Goal: Task Accomplishment & Management: Manage account settings

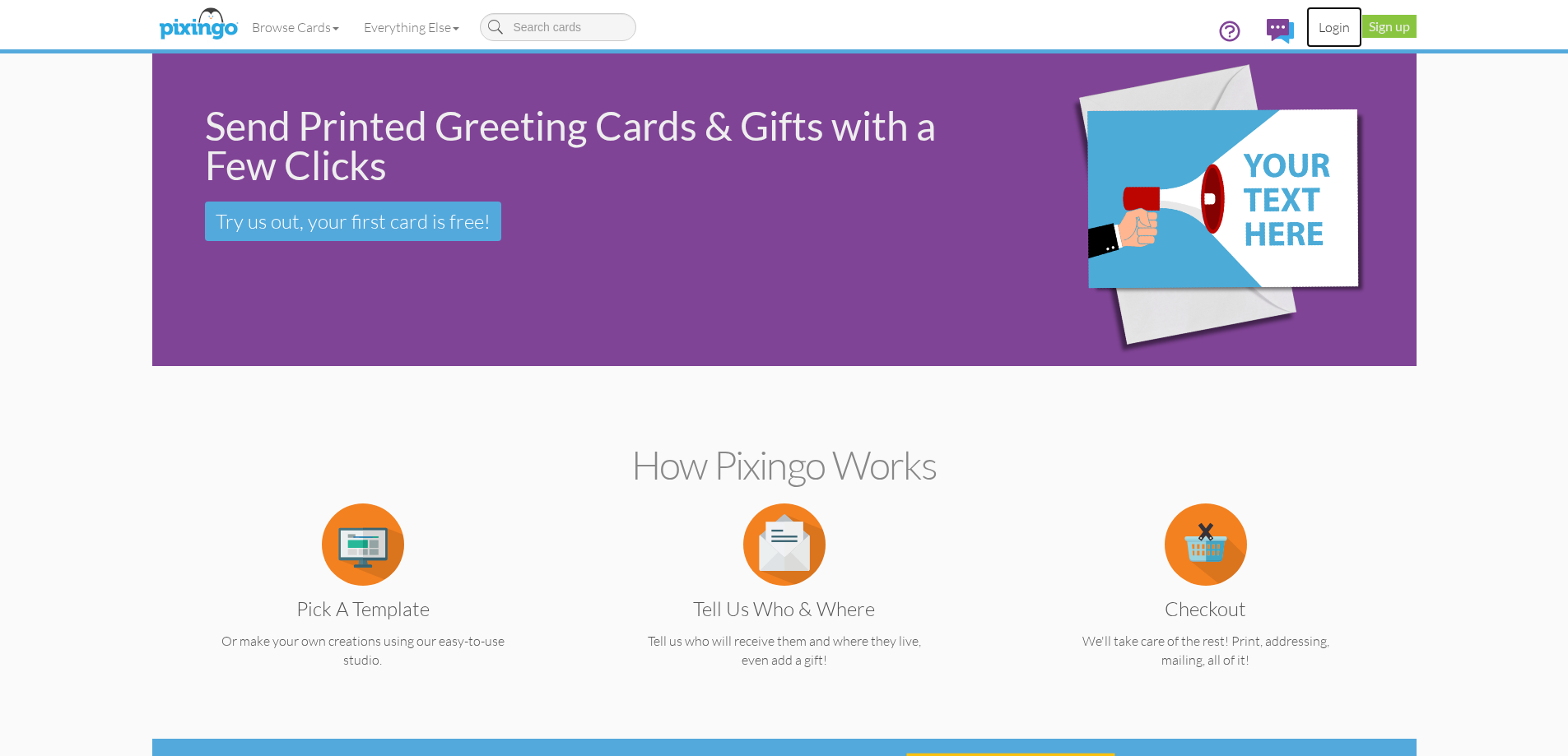
click at [1339, 29] on link "Login" at bounding box center [1334, 27] width 56 height 41
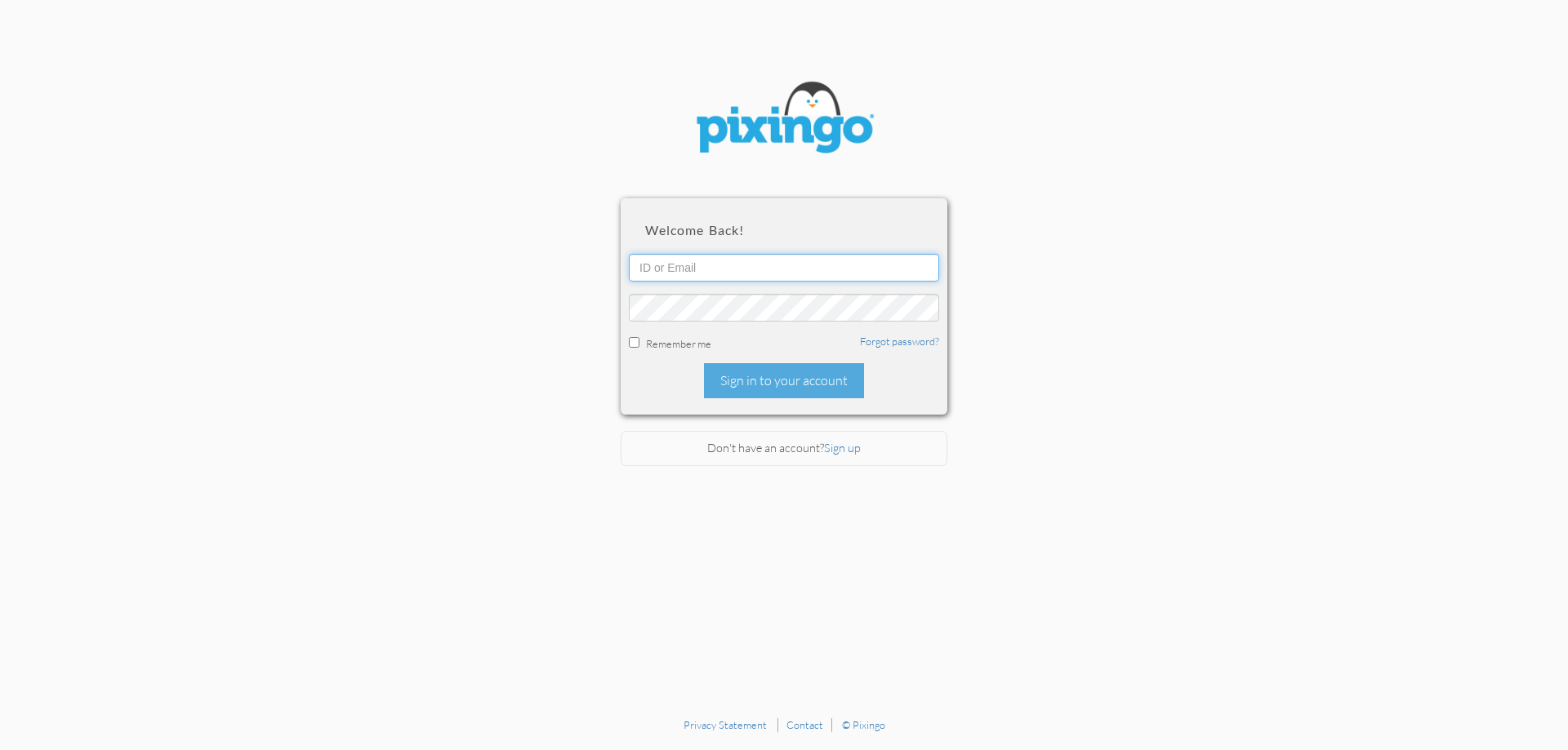
type input "2122"
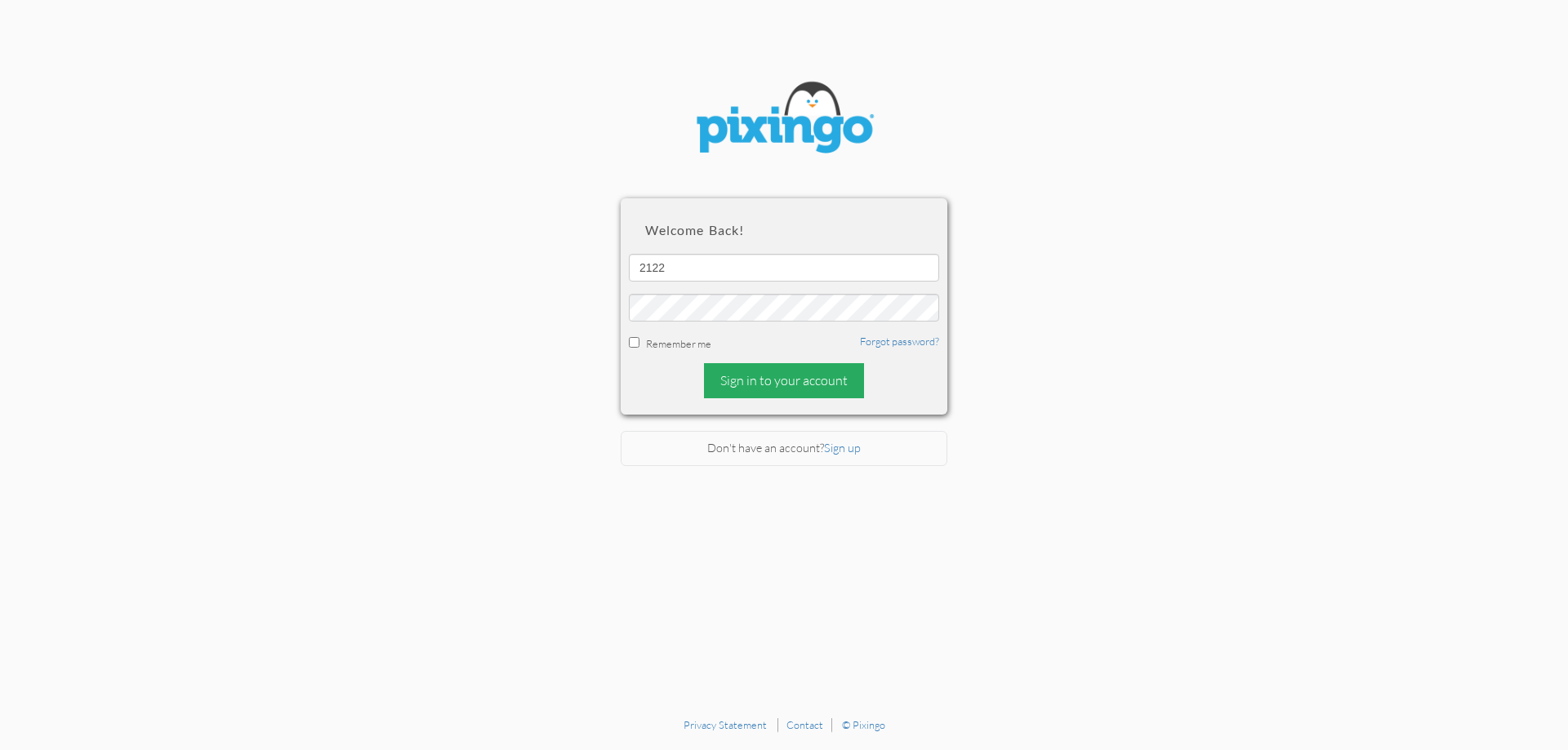
click at [833, 371] on div "Sign in to your account" at bounding box center [784, 381] width 160 height 35
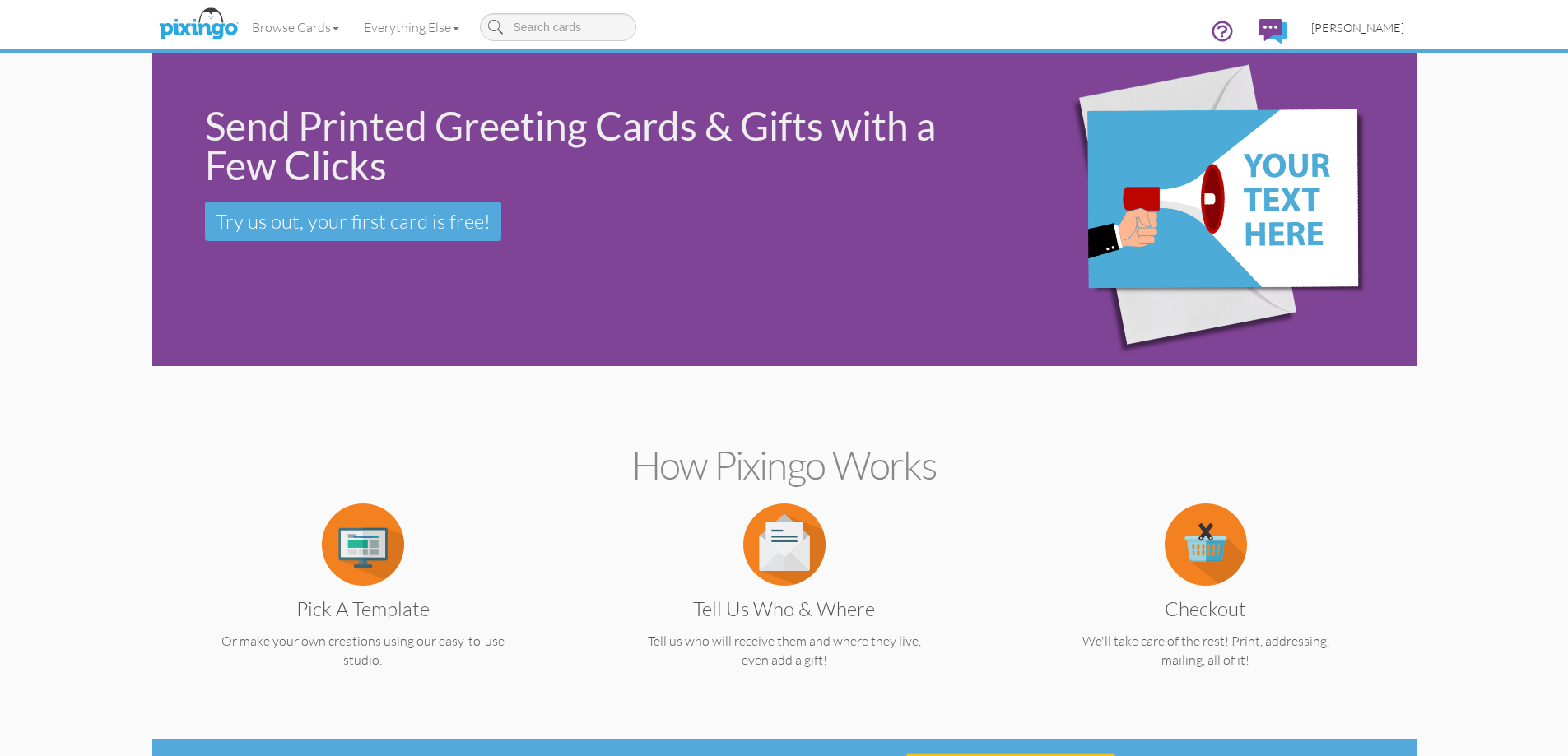
click at [1360, 28] on span "[PERSON_NAME]" at bounding box center [1357, 27] width 93 height 14
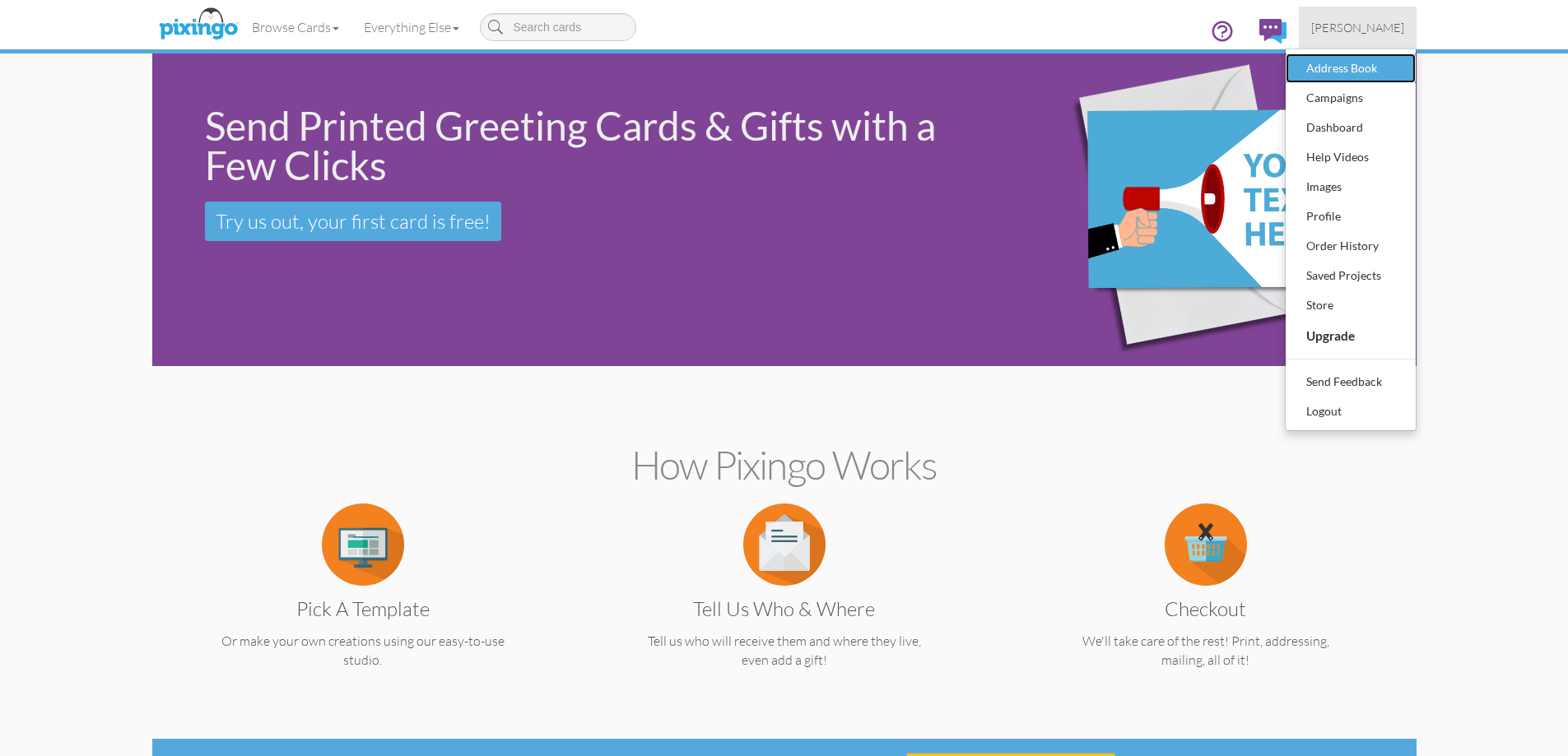
click at [1345, 66] on div "Address Book" at bounding box center [1351, 67] width 97 height 24
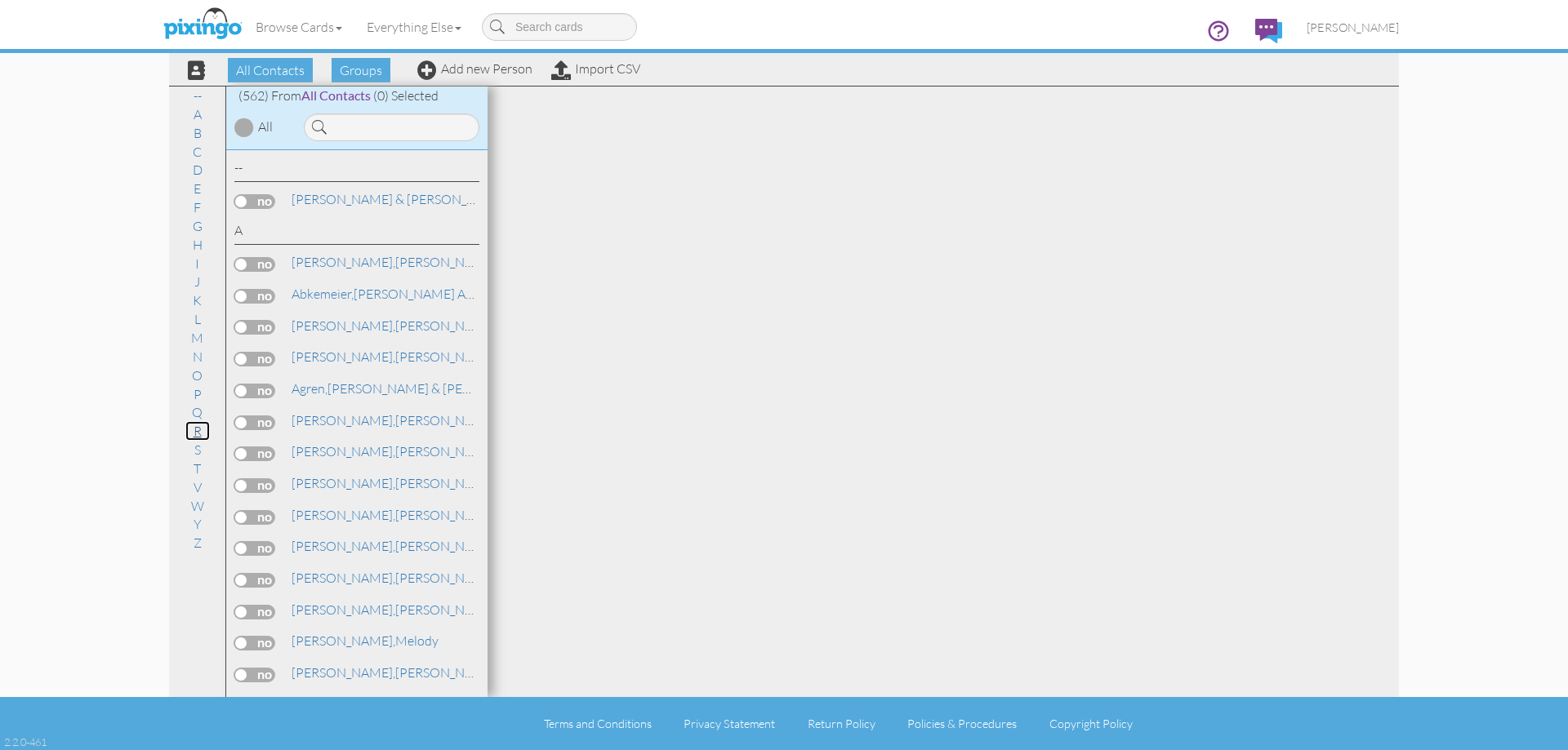
click at [194, 426] on link "R" at bounding box center [197, 431] width 24 height 19
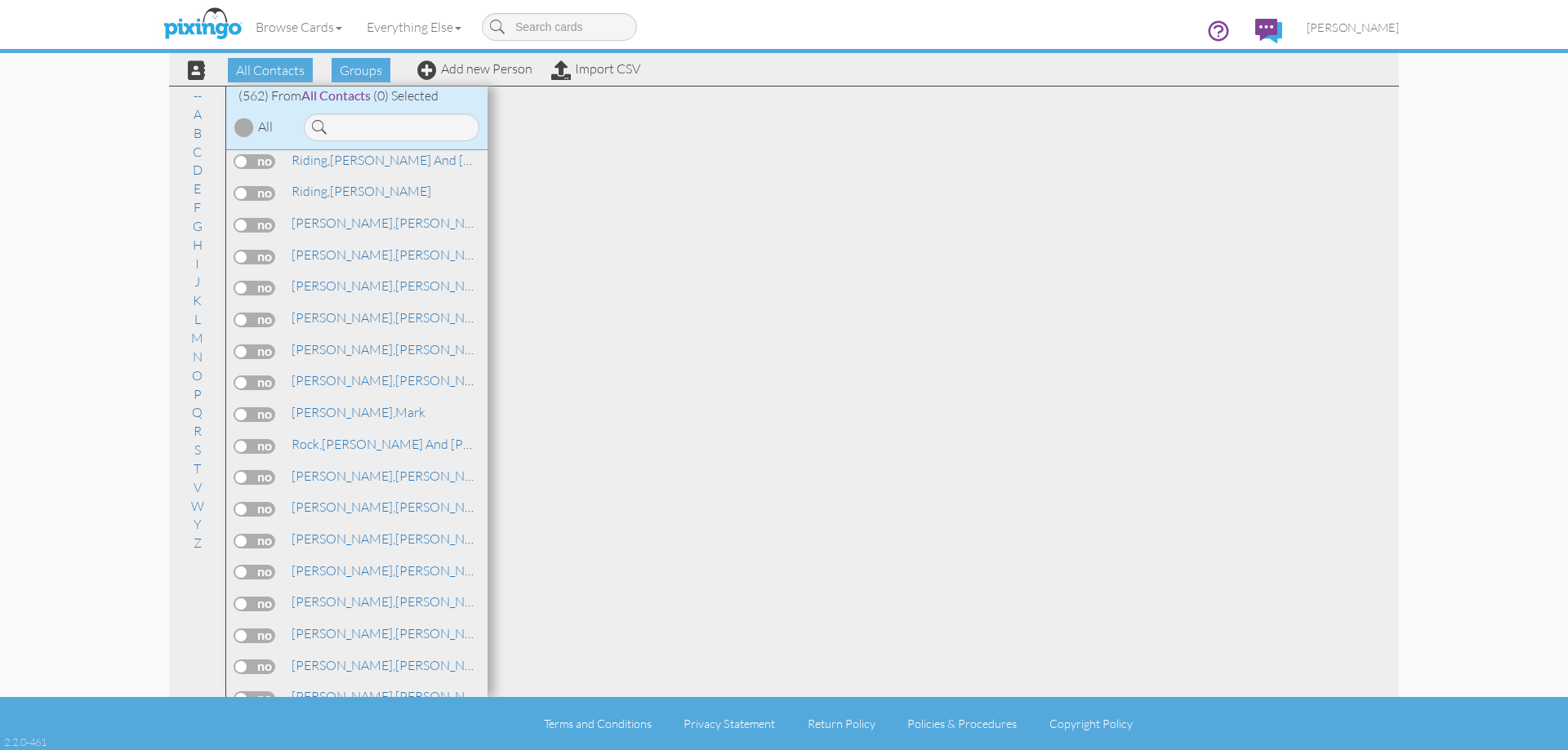
scroll to position [13371, 0]
click at [357, 542] on link "[PERSON_NAME] & [PERSON_NAME]" at bounding box center [452, 538] width 324 height 19
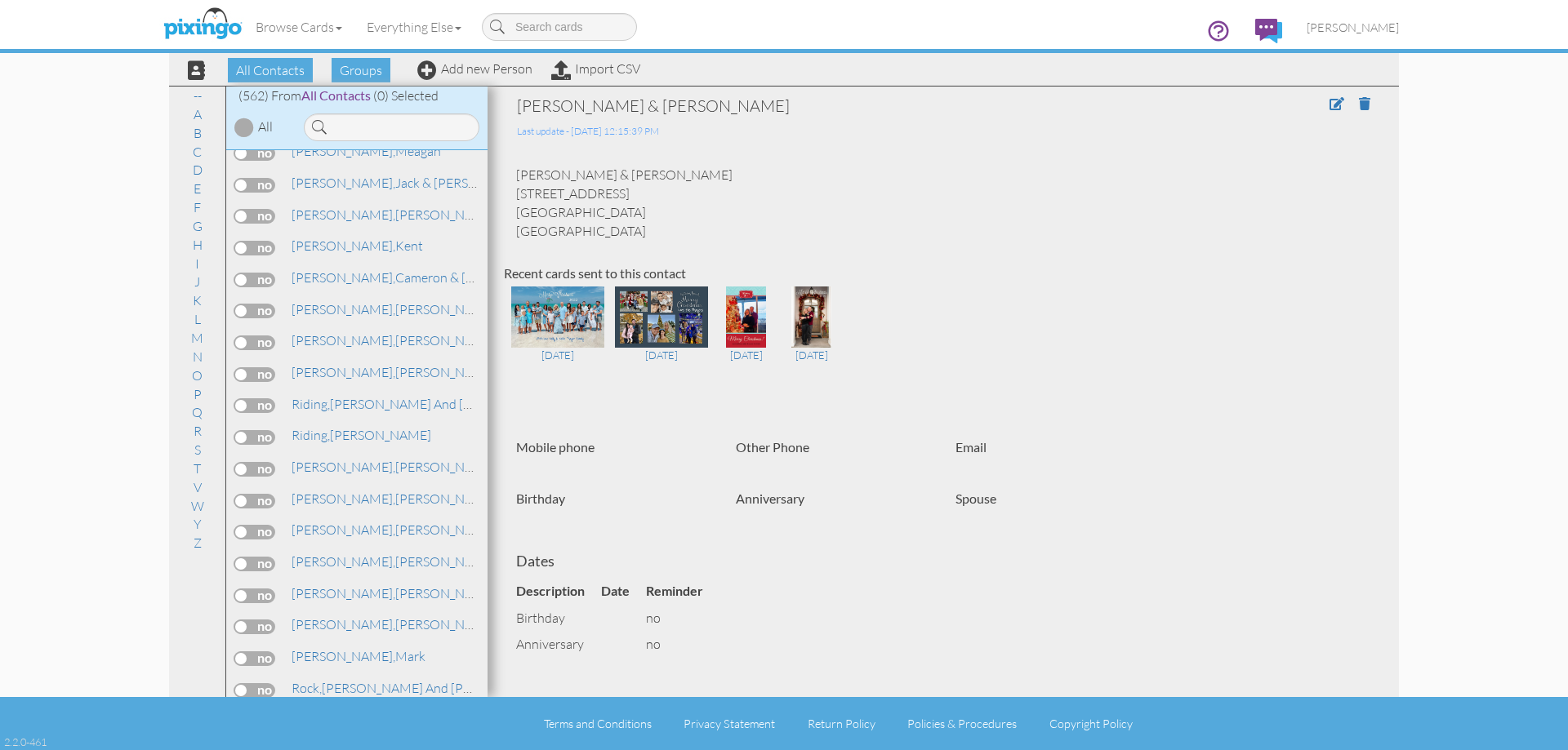
scroll to position [13453, 0]
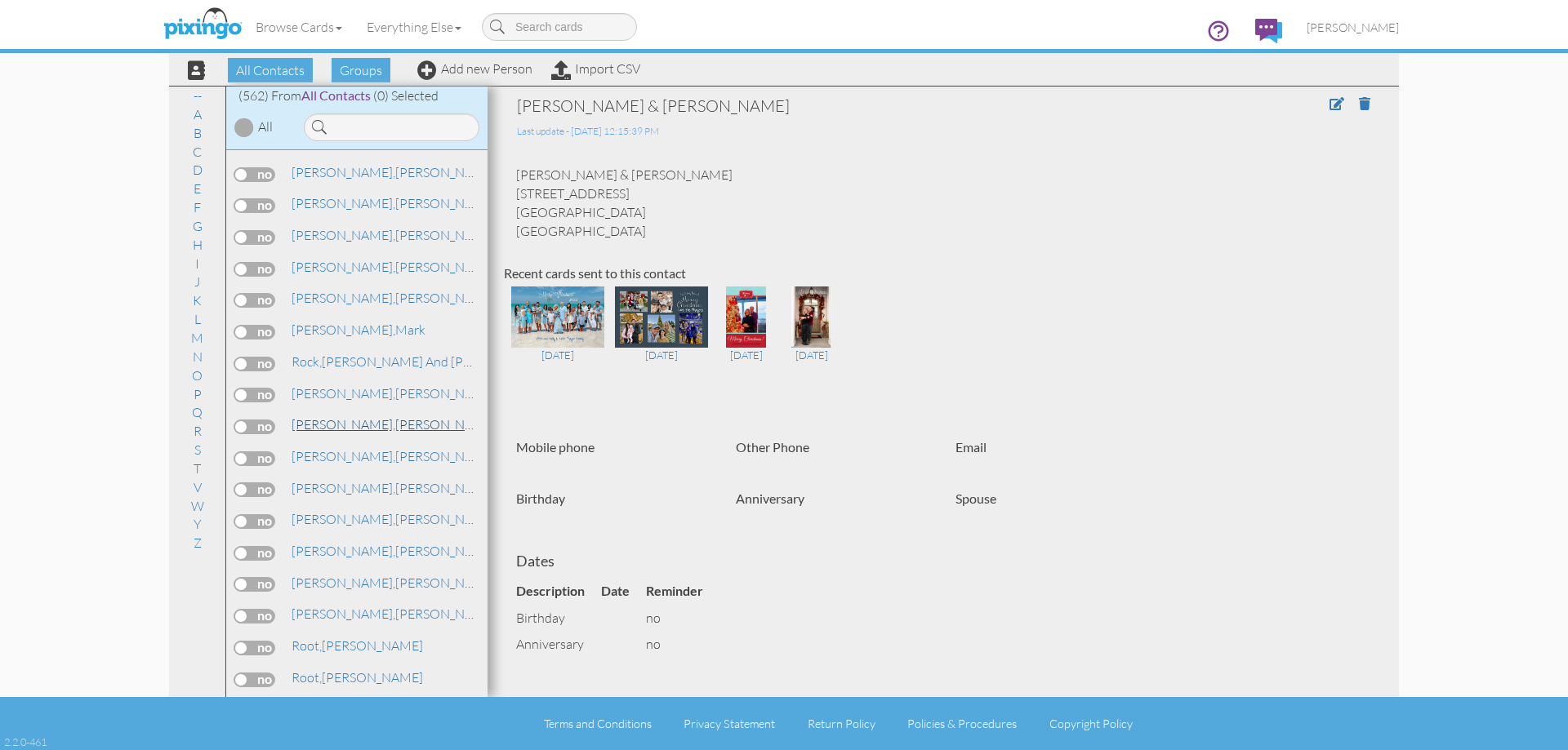
click at [391, 419] on link "[PERSON_NAME] & [PERSON_NAME]" at bounding box center [452, 424] width 324 height 19
click at [914, 300] on div "[DATE] [DATE] [DATE] [DATE]" at bounding box center [942, 349] width 879 height 130
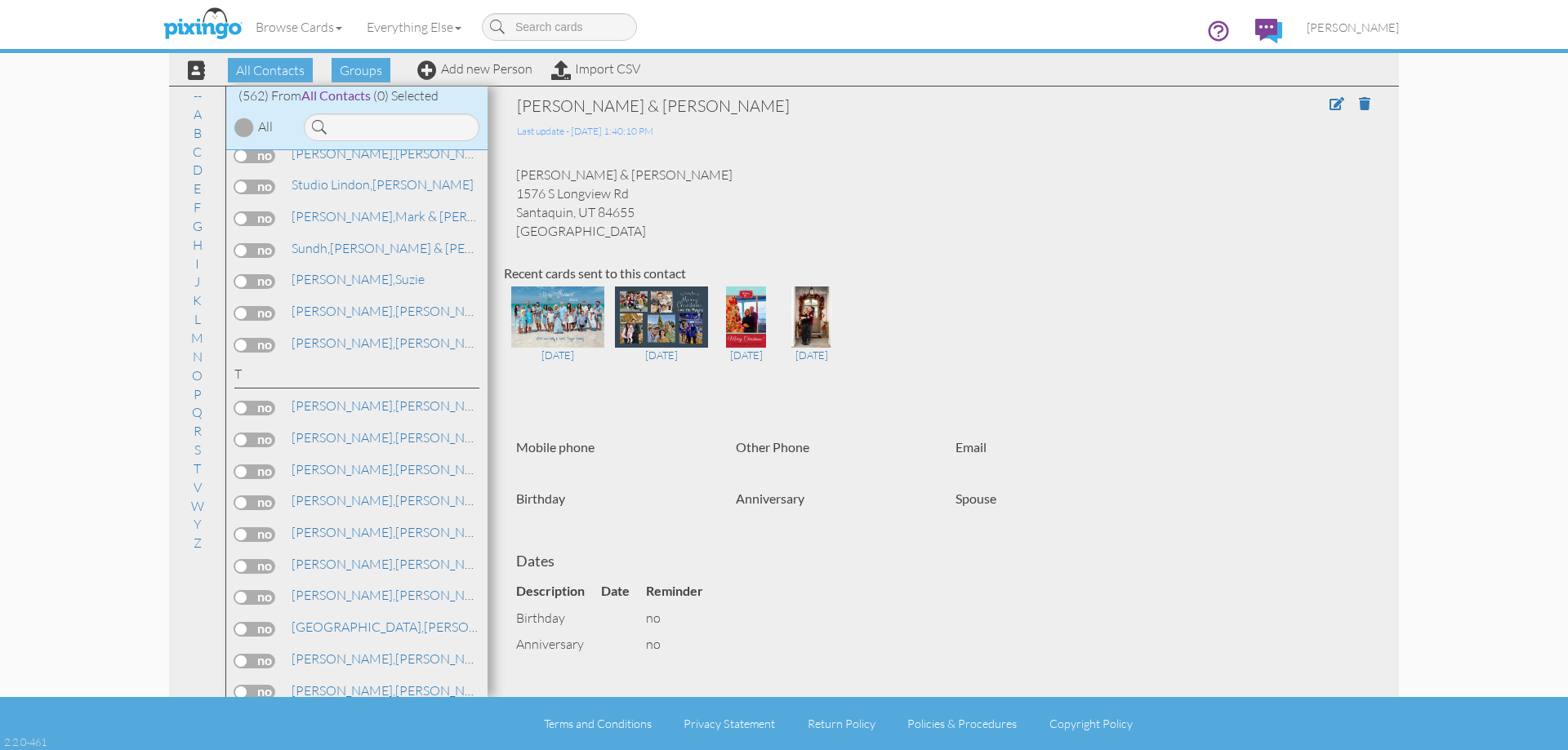
scroll to position [15331, 0]
click at [406, 538] on link "[PERSON_NAME], [PERSON_NAME] & [PERSON_NAME]" at bounding box center [452, 537] width 324 height 19
click at [1366, 26] on span "[PERSON_NAME]" at bounding box center [1352, 27] width 92 height 14
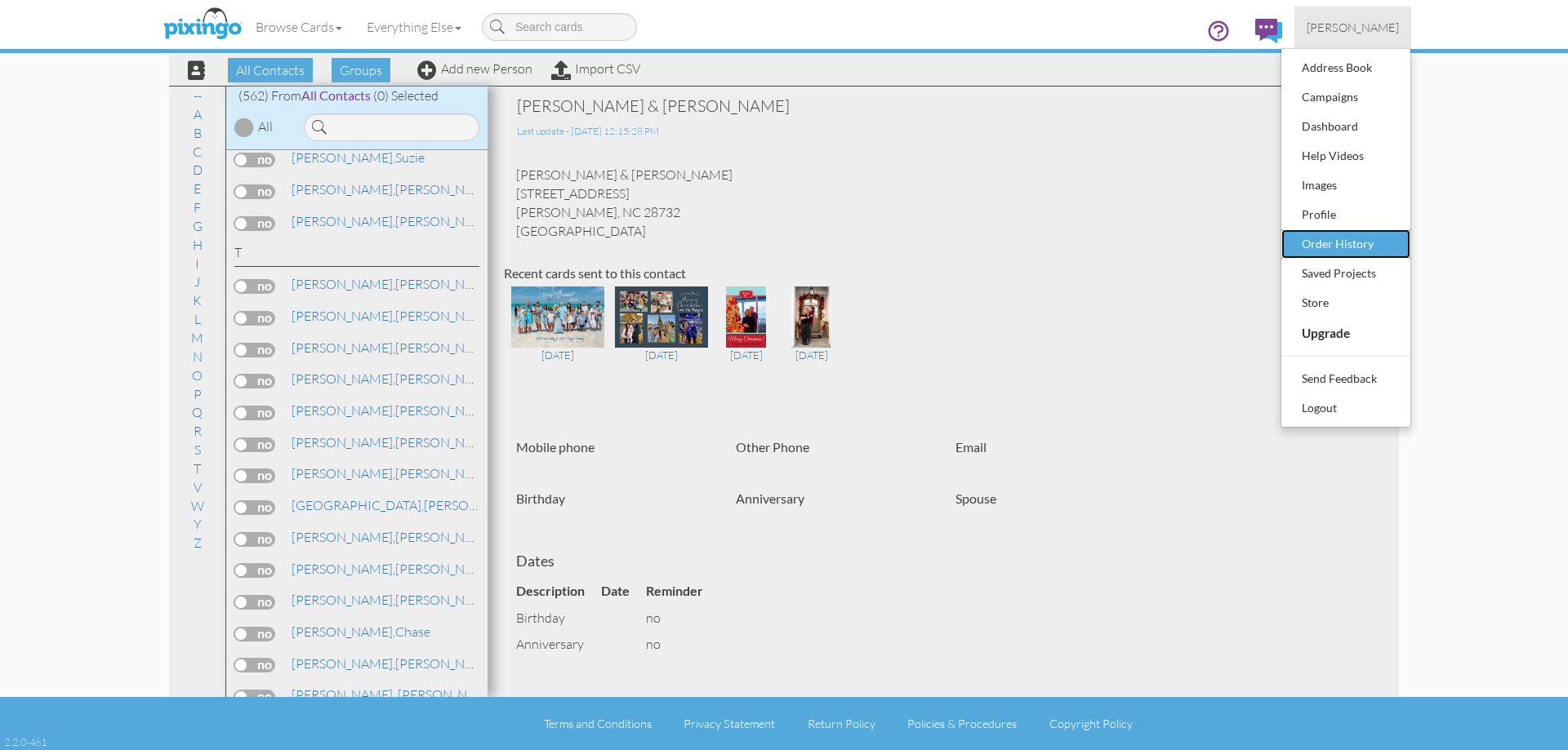
click at [1326, 247] on div "Order History" at bounding box center [1346, 243] width 96 height 24
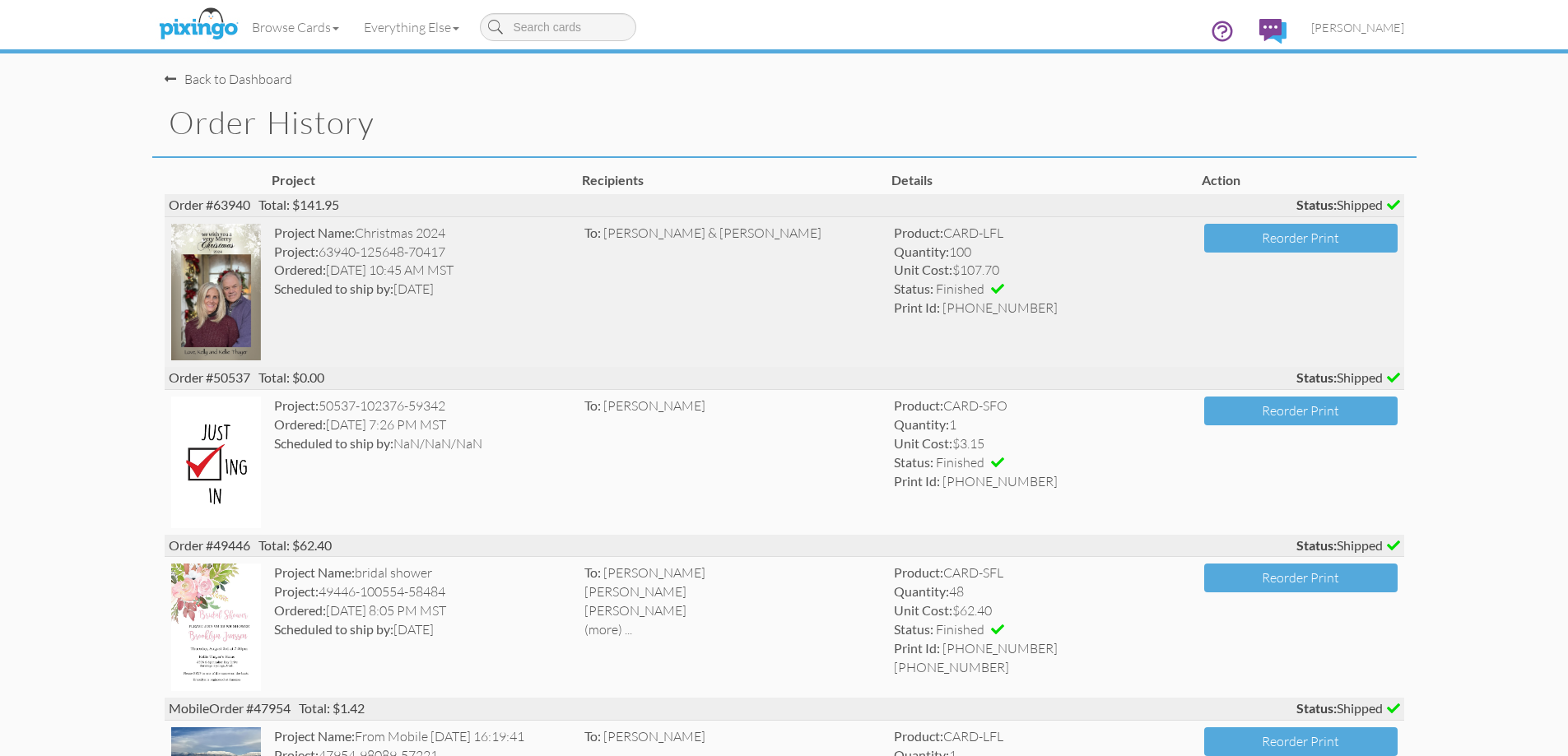
click at [243, 314] on img at bounding box center [216, 292] width 90 height 137
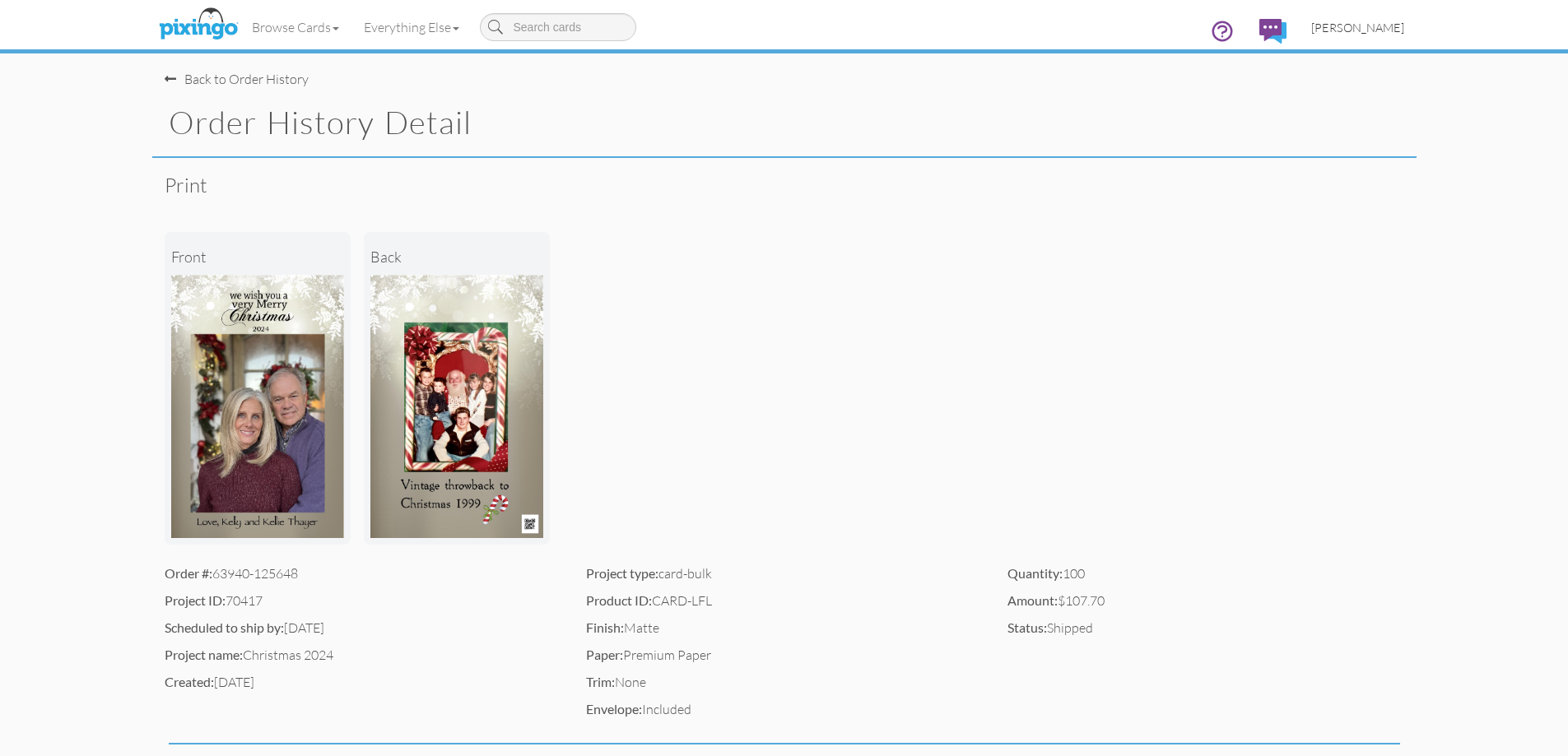
click at [1372, 29] on span "[PERSON_NAME]" at bounding box center [1357, 27] width 93 height 14
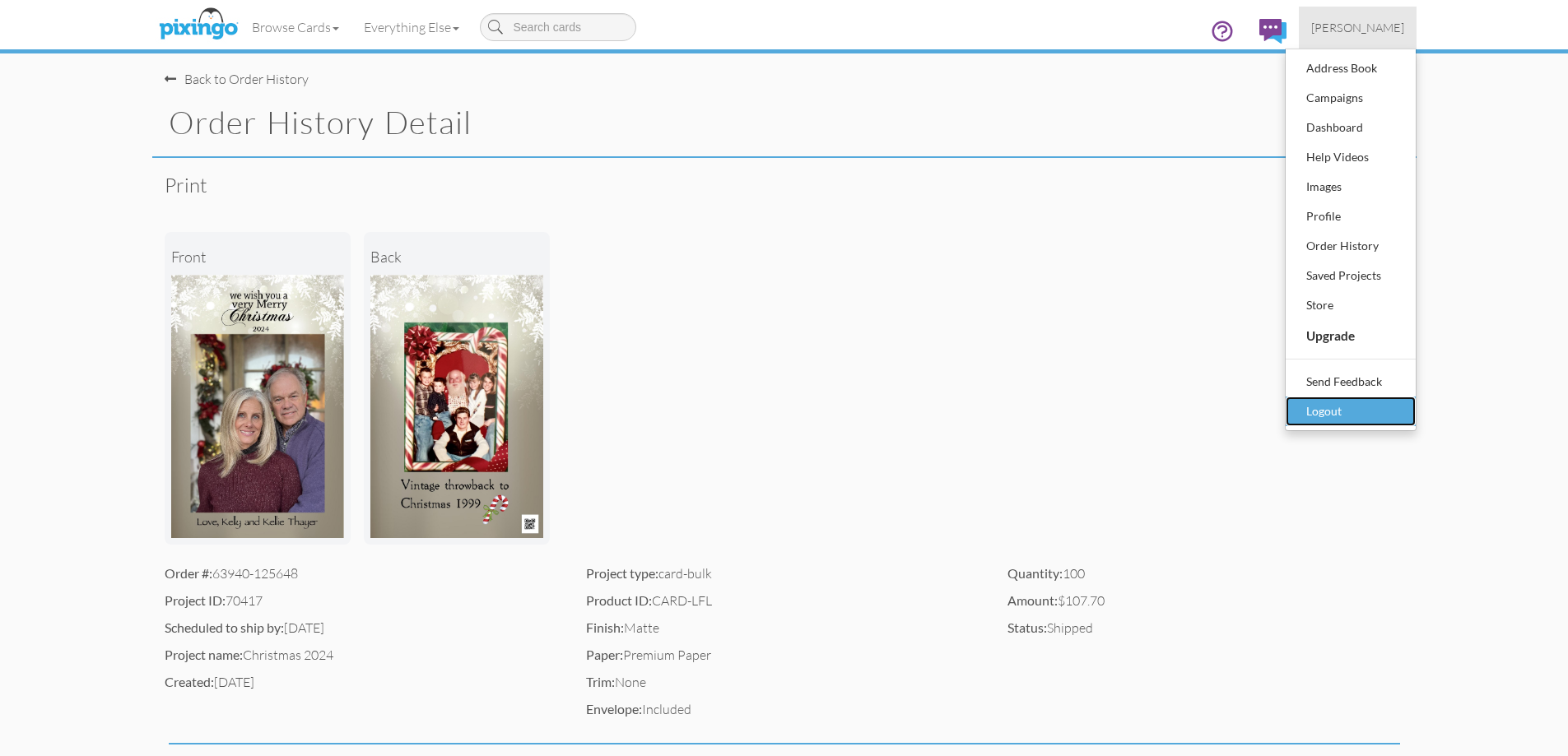
click at [1323, 408] on div "Logout" at bounding box center [1351, 411] width 97 height 24
